Goal: Task Accomplishment & Management: Complete application form

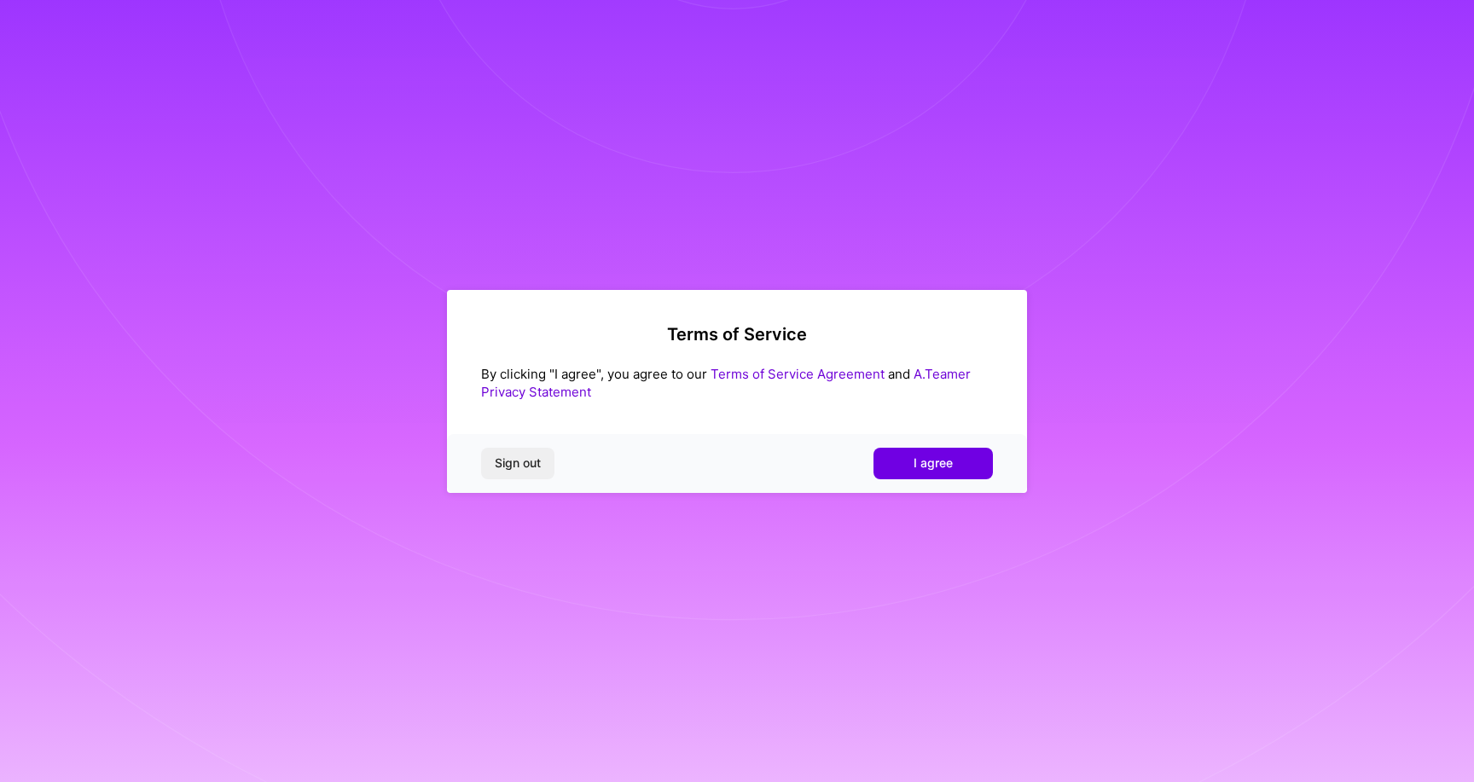
click at [958, 446] on div "Sign out I agree" at bounding box center [737, 463] width 580 height 58
click at [954, 455] on button "I agree" at bounding box center [932, 463] width 119 height 31
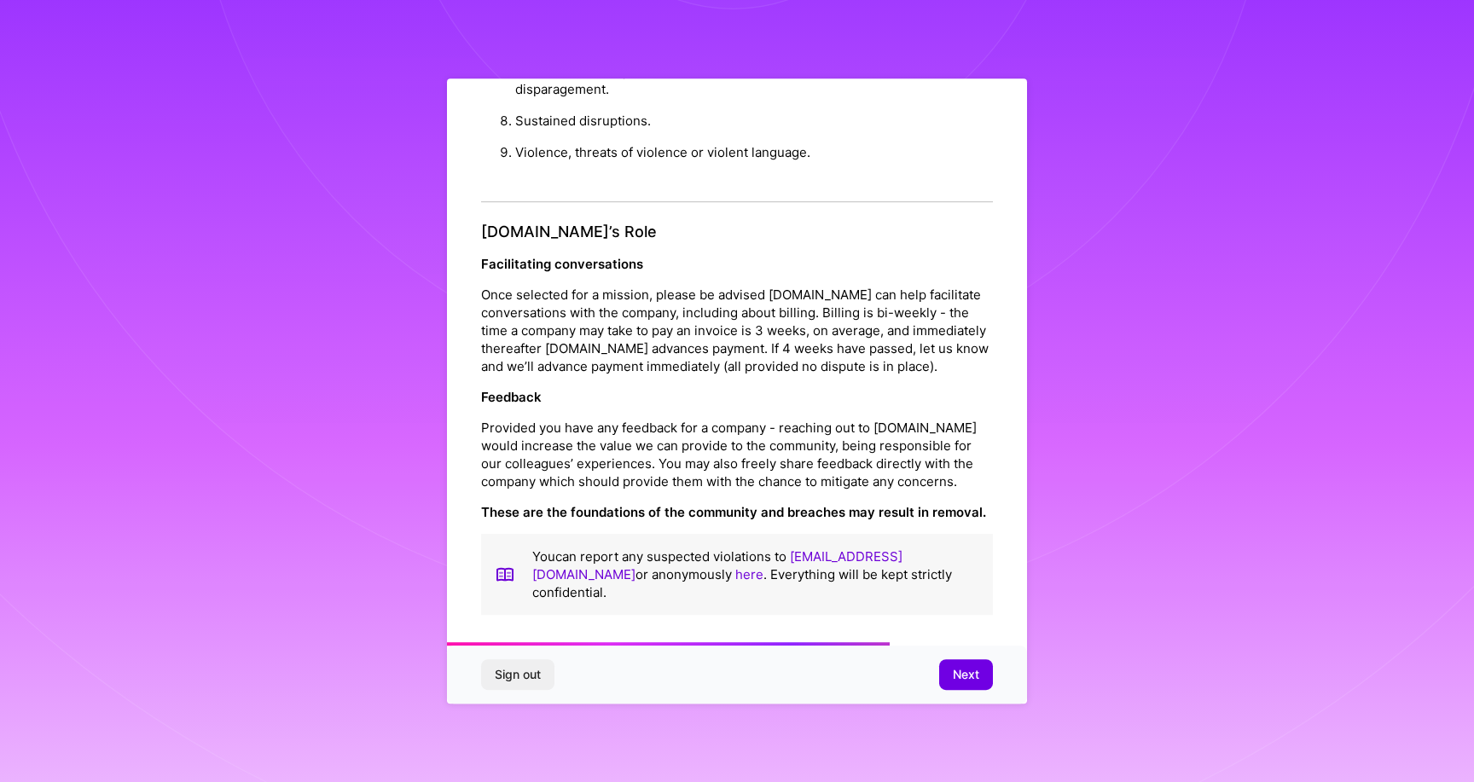
scroll to position [1843, 0]
click at [973, 679] on span "Next" at bounding box center [966, 674] width 26 height 17
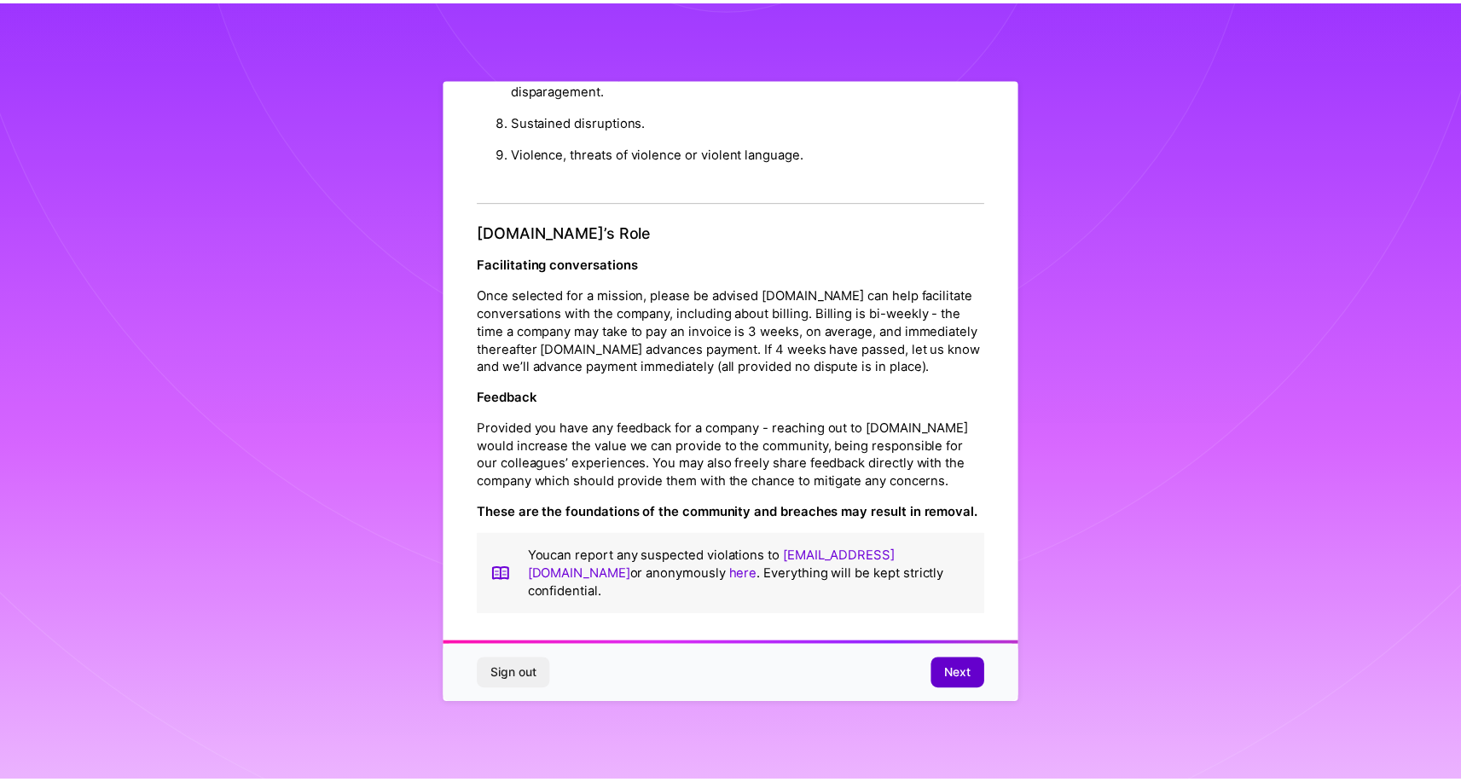
scroll to position [0, 0]
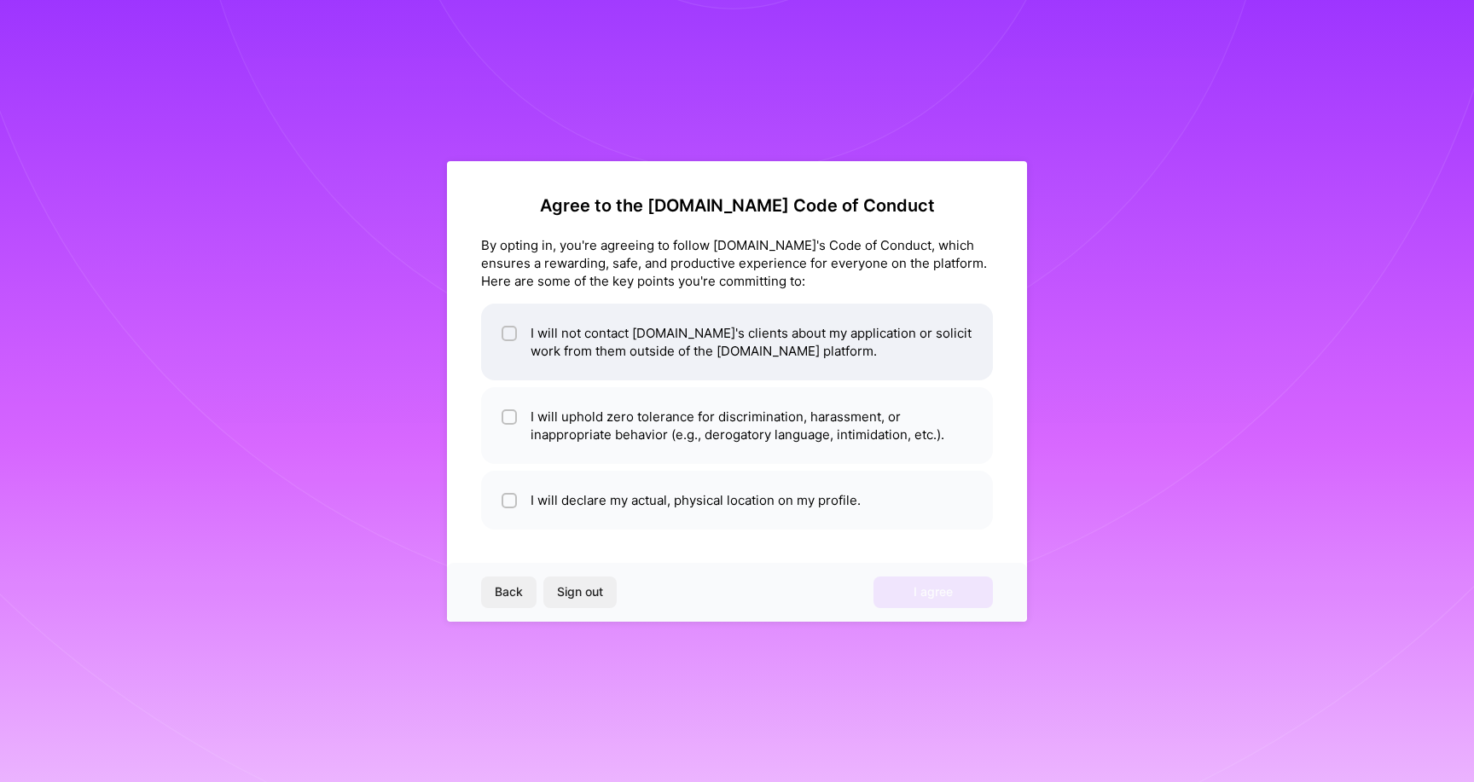
click at [863, 351] on li "I will not contact [DOMAIN_NAME]'s clients about my application or solicit work…" at bounding box center [737, 342] width 512 height 77
checkbox input "true"
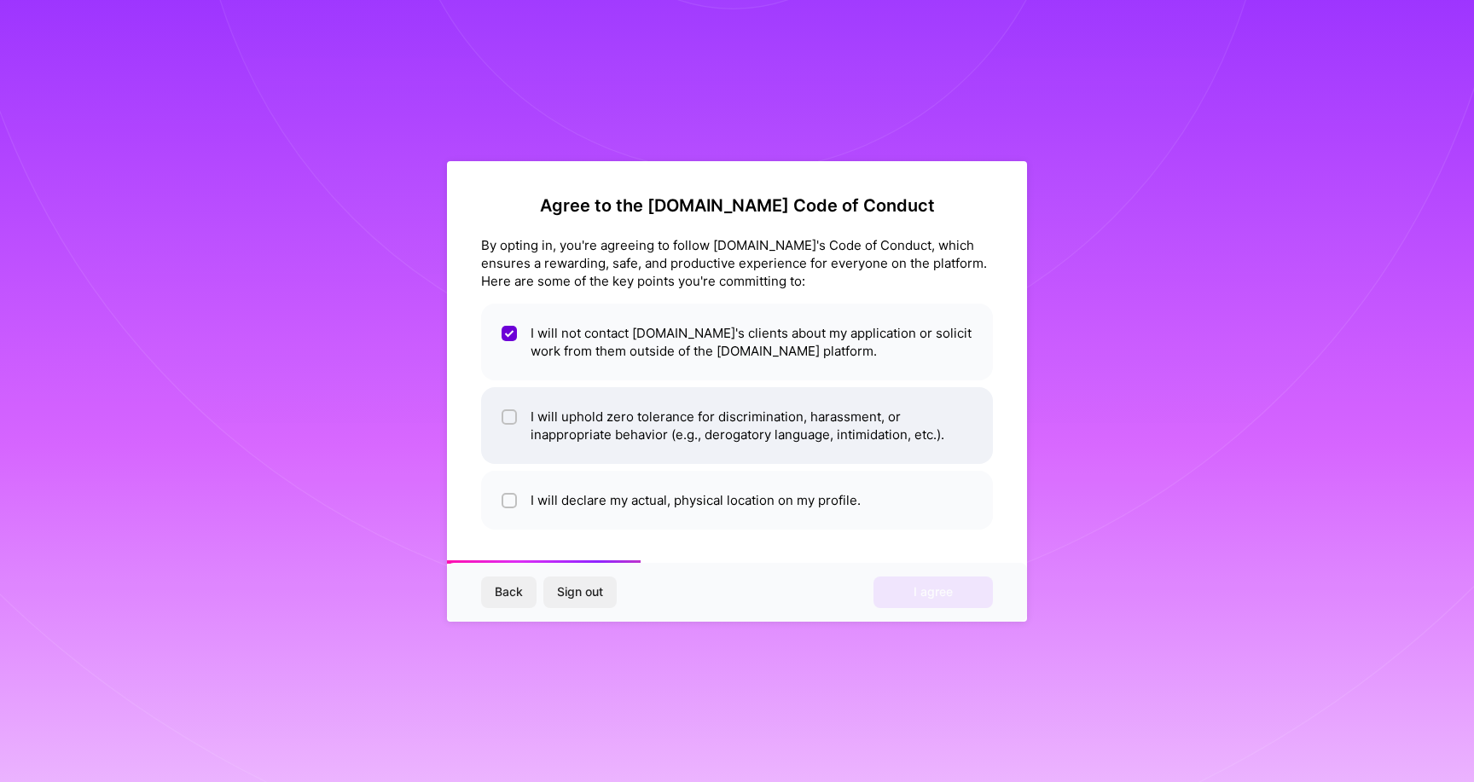
click at [796, 428] on li "I will uphold zero tolerance for discrimination, harassment, or inappropriate b…" at bounding box center [737, 425] width 512 height 77
checkbox input "true"
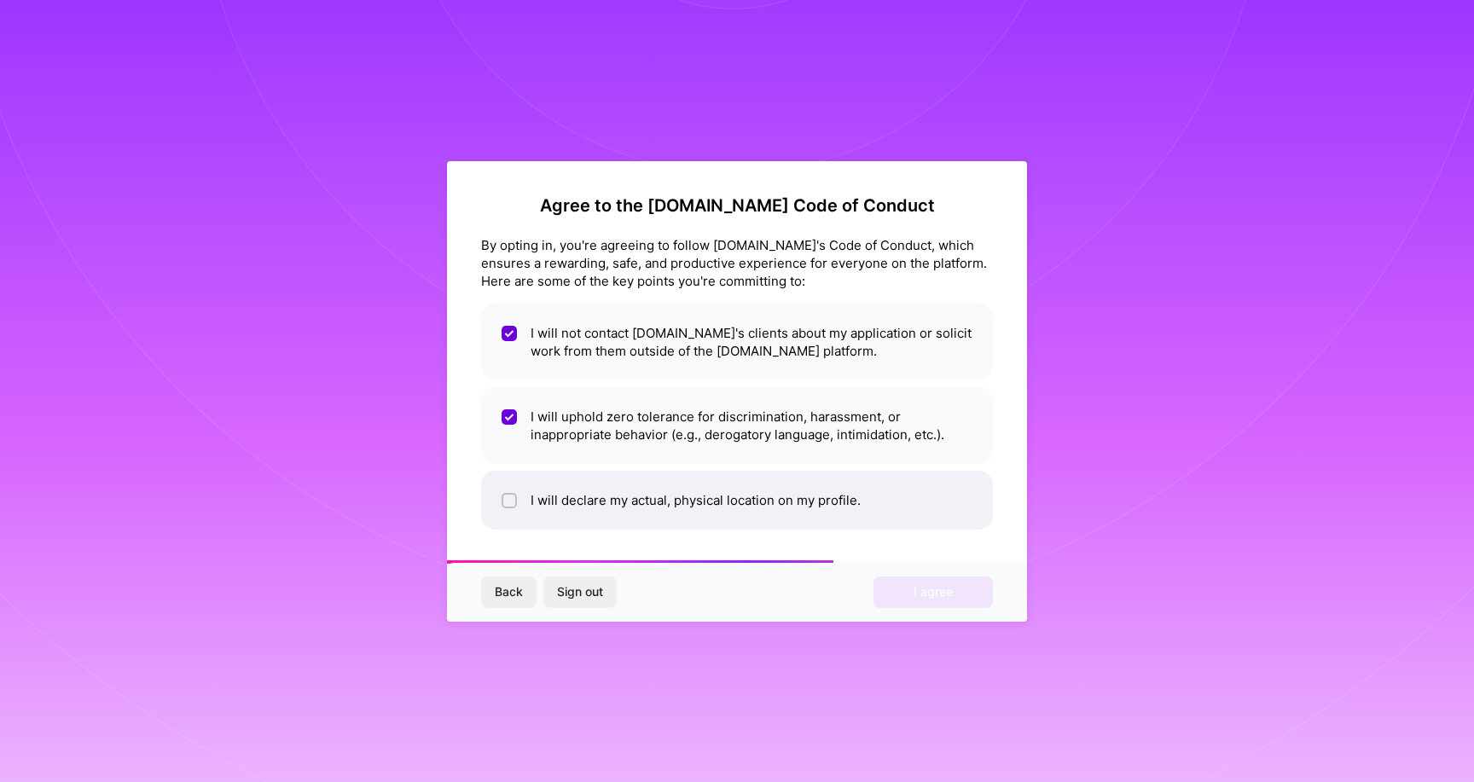
click at [749, 491] on li "I will declare my actual, physical location on my profile." at bounding box center [737, 500] width 512 height 59
checkbox input "true"
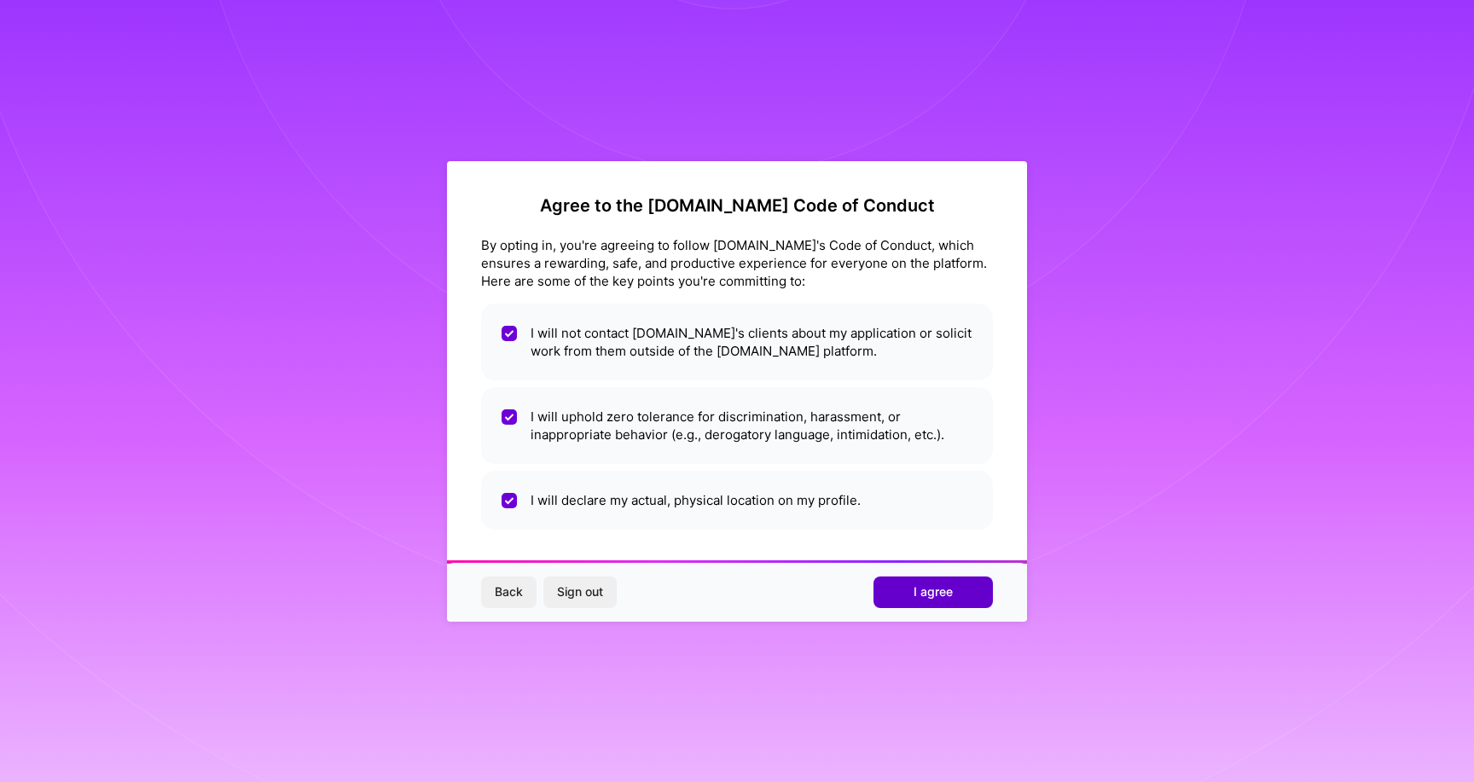
click at [942, 589] on span "I agree" at bounding box center [932, 591] width 39 height 17
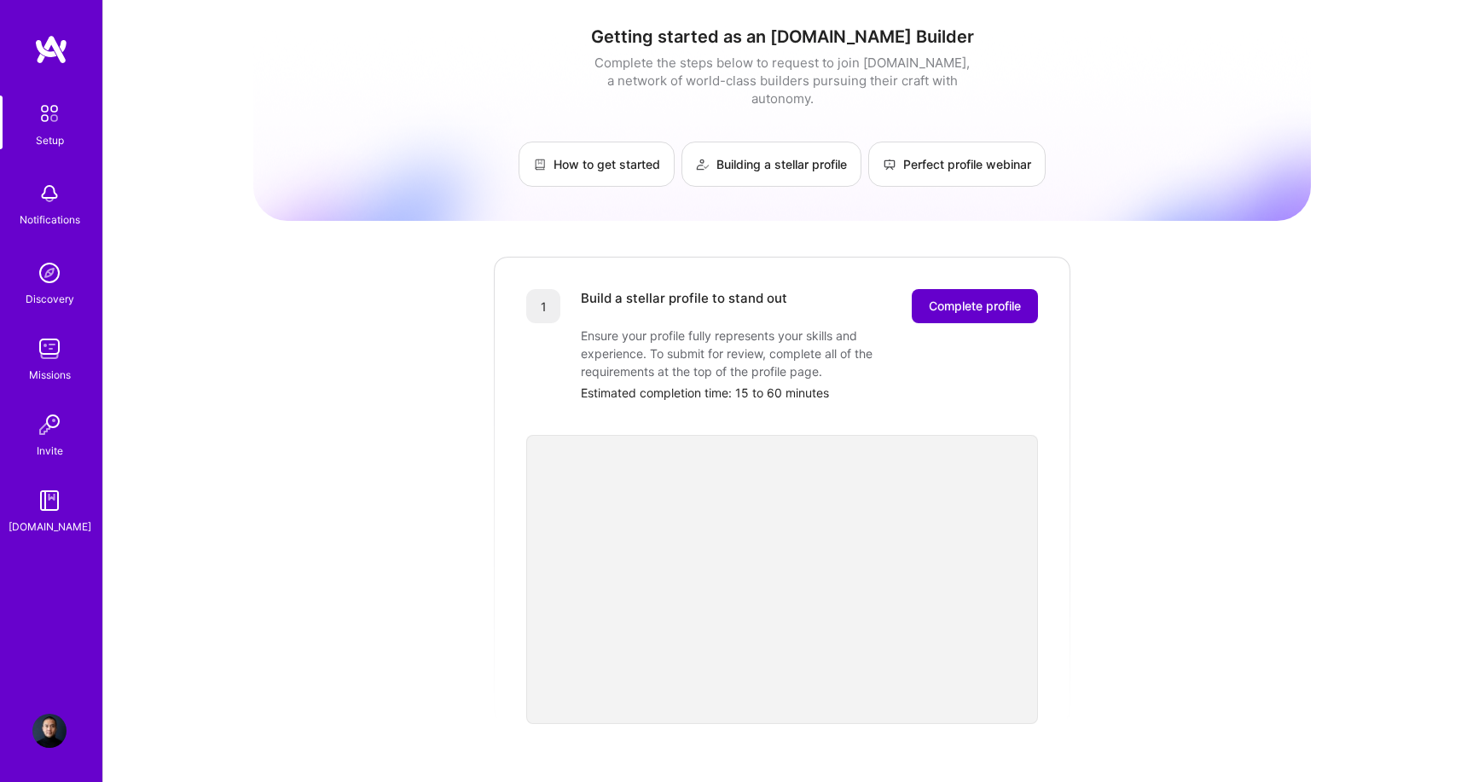
click at [1018, 298] on span "Complete profile" at bounding box center [975, 306] width 92 height 17
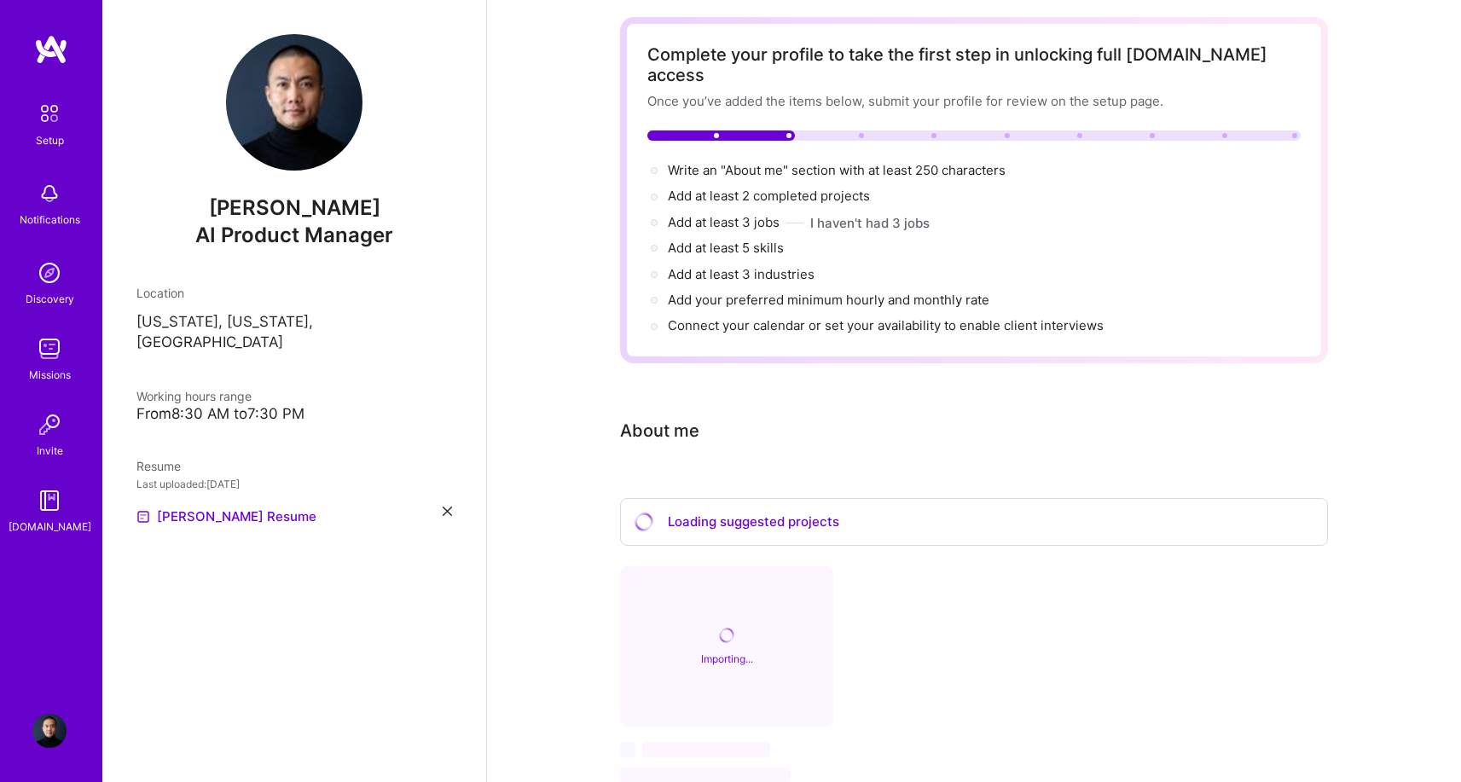
scroll to position [179, 0]
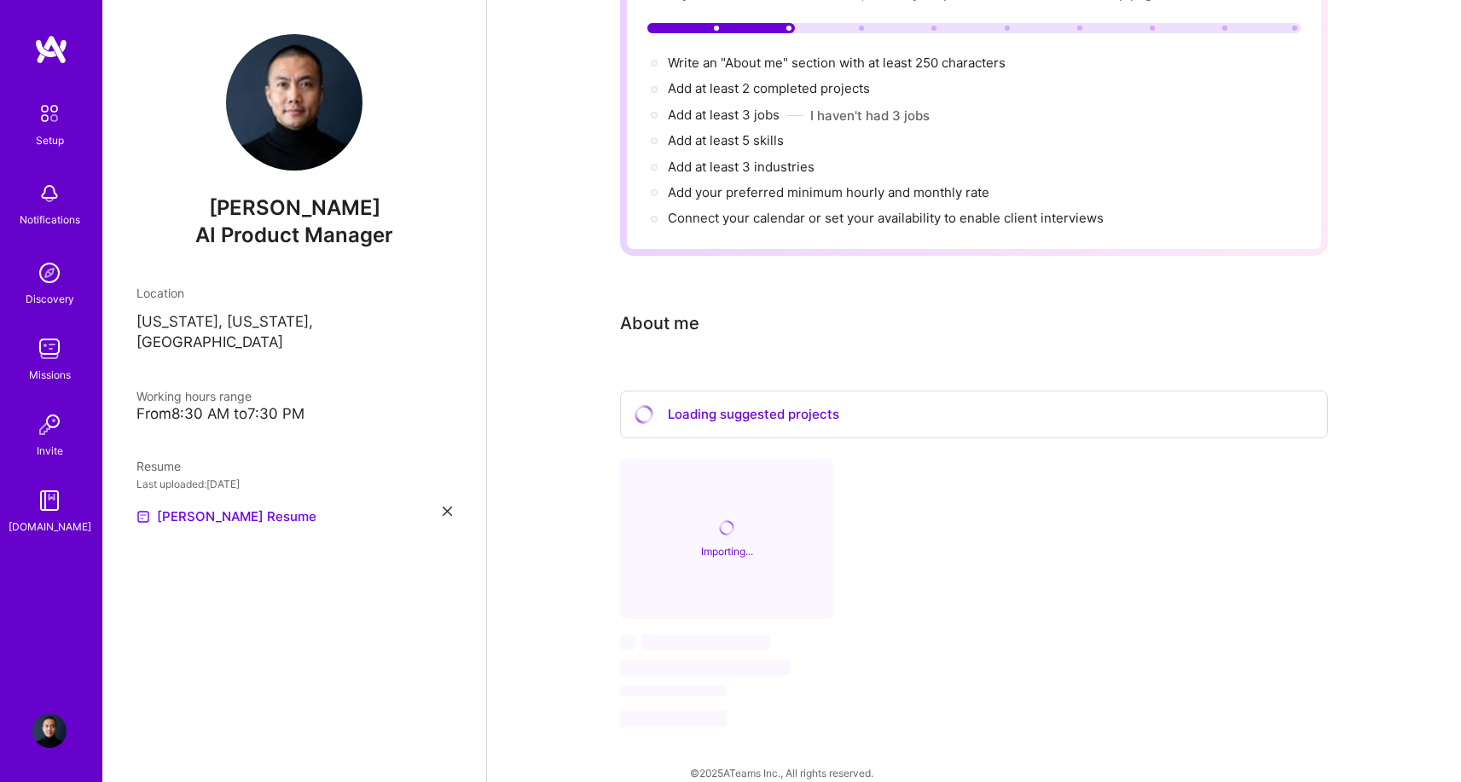
click at [51, 50] on img at bounding box center [51, 49] width 34 height 31
